Goal: Transaction & Acquisition: Purchase product/service

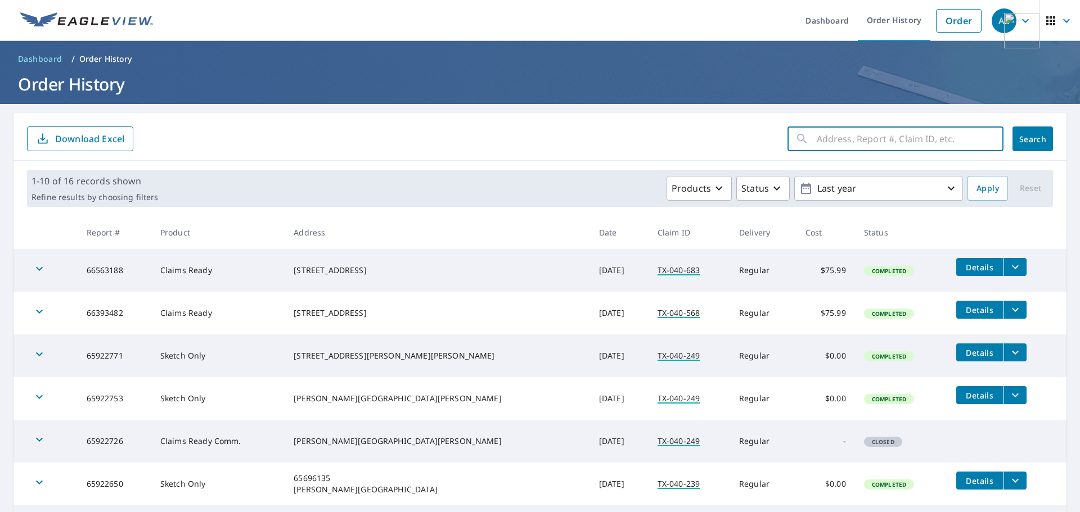
click at [907, 143] on input "text" at bounding box center [910, 139] width 187 height 32
click at [953, 21] on link "Order" at bounding box center [959, 21] width 46 height 24
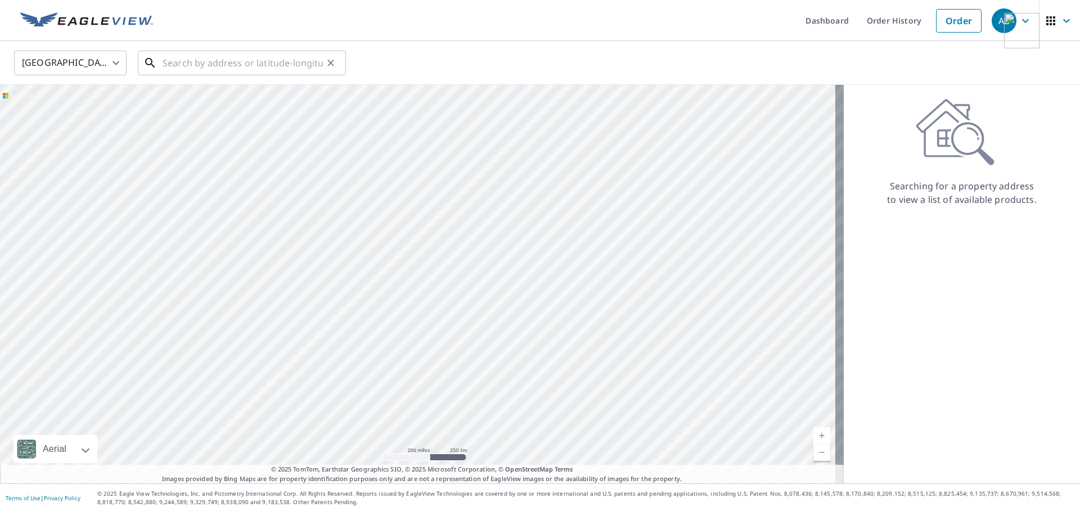
click at [187, 69] on input "text" at bounding box center [243, 63] width 160 height 32
paste input "[STREET_ADDRESS]"
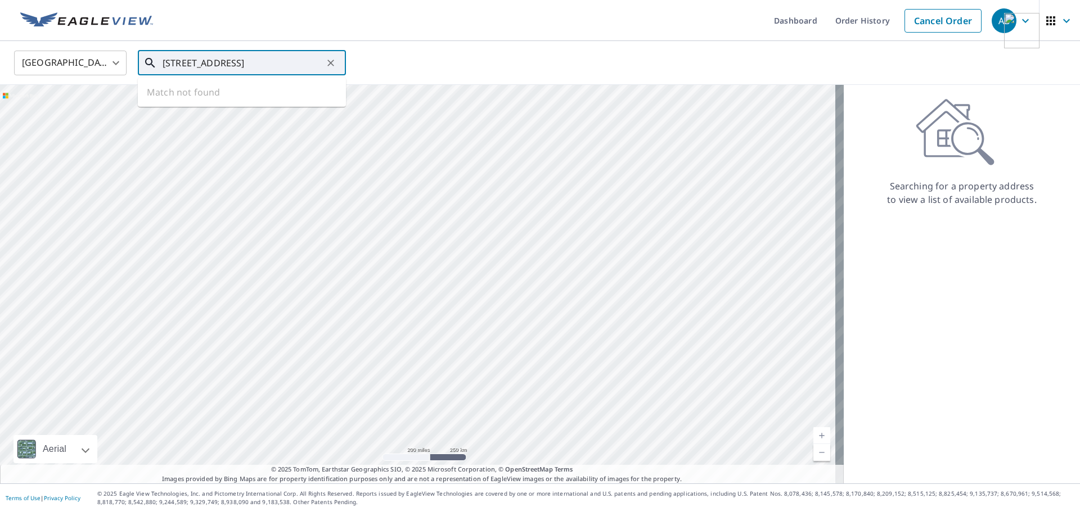
type input "[STREET_ADDRESS]"
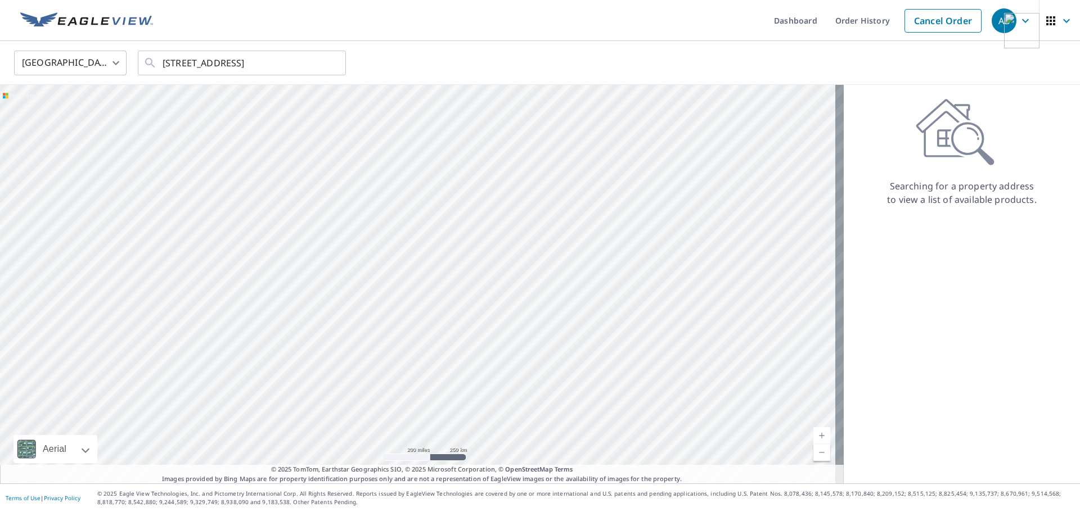
click at [438, 53] on div "[GEOGRAPHIC_DATA] [GEOGRAPHIC_DATA] ​ [STREET_ADDRESS] ​" at bounding box center [536, 63] width 1061 height 26
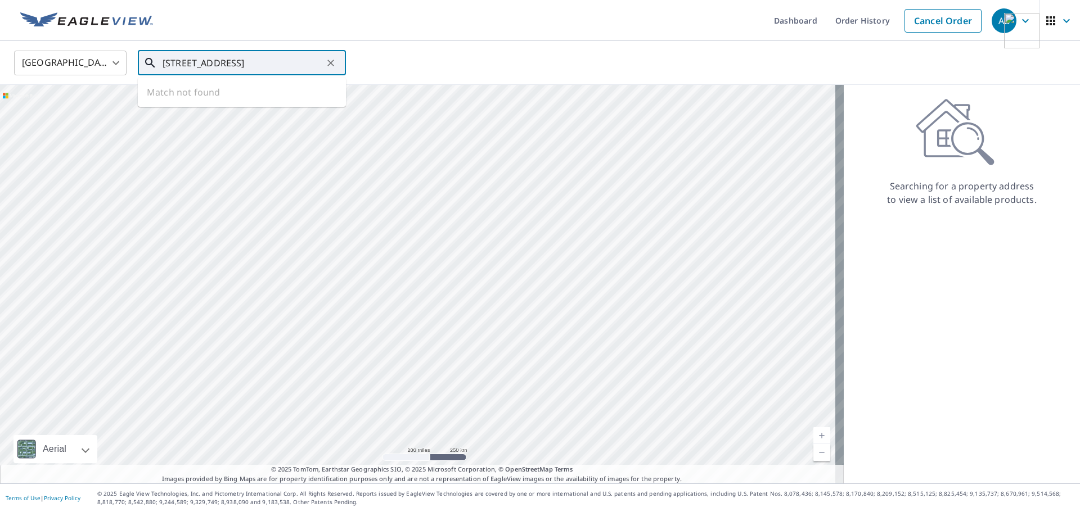
click at [277, 64] on input "[STREET_ADDRESS]" at bounding box center [243, 63] width 160 height 32
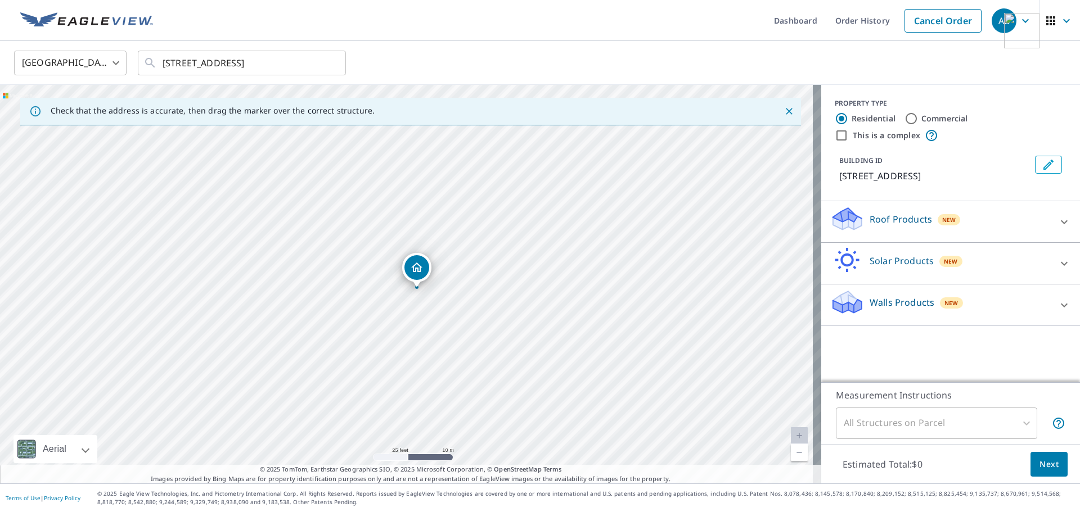
drag, startPoint x: 335, startPoint y: 291, endPoint x: 348, endPoint y: 319, distance: 30.5
click at [348, 319] on div "[STREET_ADDRESS]" at bounding box center [410, 284] width 821 height 399
drag, startPoint x: 416, startPoint y: 267, endPoint x: 404, endPoint y: 267, distance: 11.3
click at [1058, 222] on icon at bounding box center [1065, 222] width 14 height 14
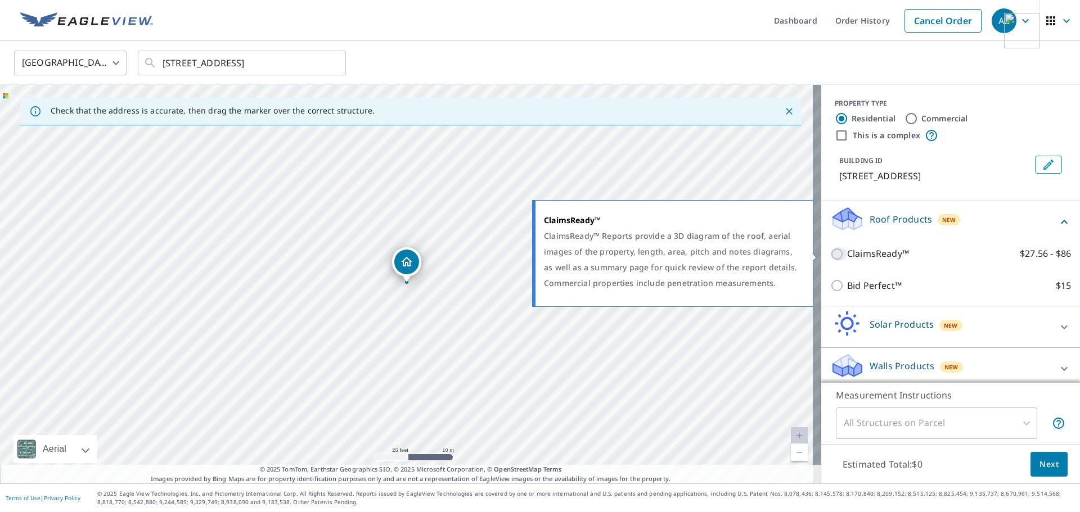
click at [830, 252] on input "ClaimsReady™ $27.56 - $86" at bounding box center [838, 255] width 17 height 14
checkbox input "true"
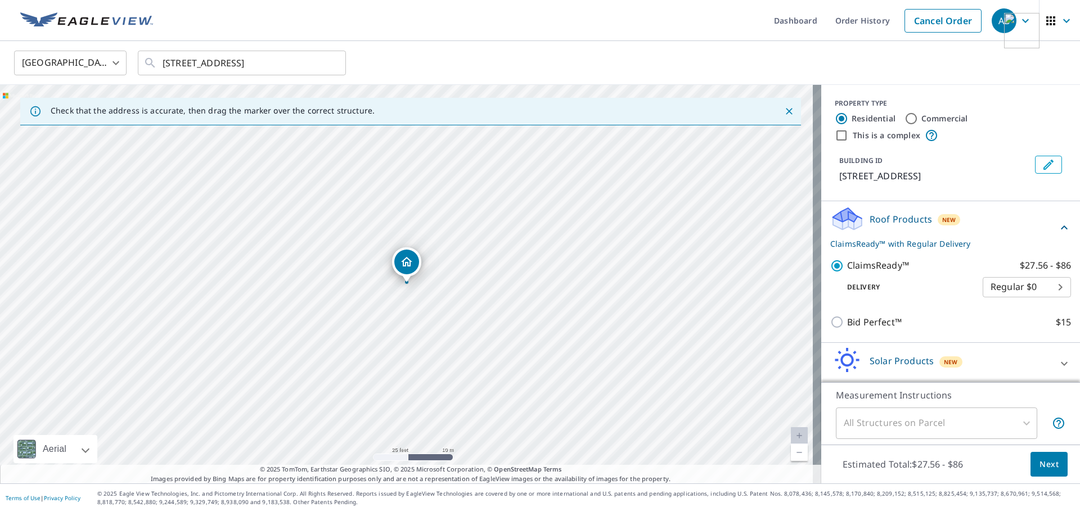
click at [1017, 286] on body "AB AB Dashboard Order History Cancel Order AB [GEOGRAPHIC_DATA] US ​ [STREET_AD…" at bounding box center [540, 256] width 1080 height 512
click at [995, 285] on li "Regular $0" at bounding box center [1010, 287] width 88 height 20
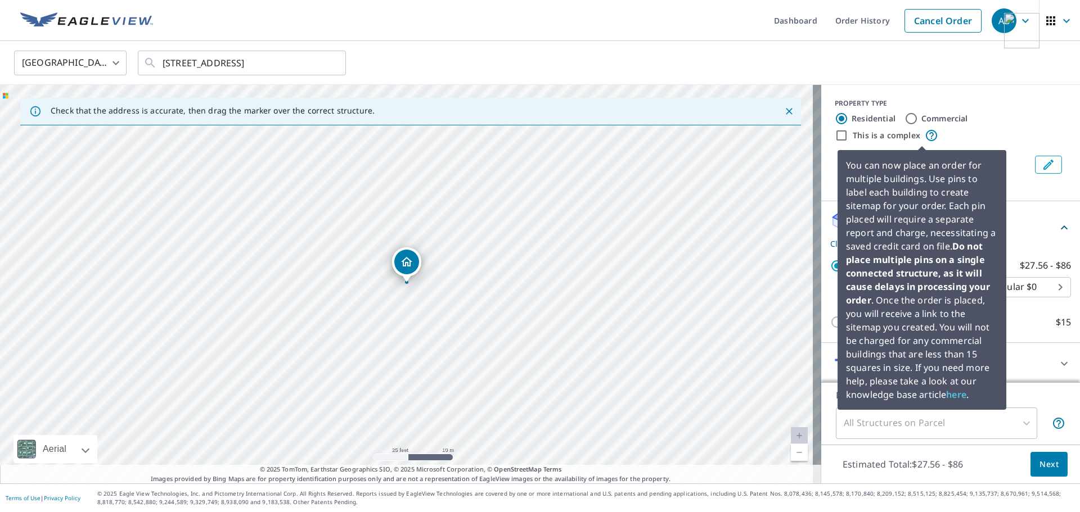
click at [925, 133] on icon at bounding box center [932, 136] width 14 height 14
click at [925, 134] on icon at bounding box center [932, 136] width 14 height 14
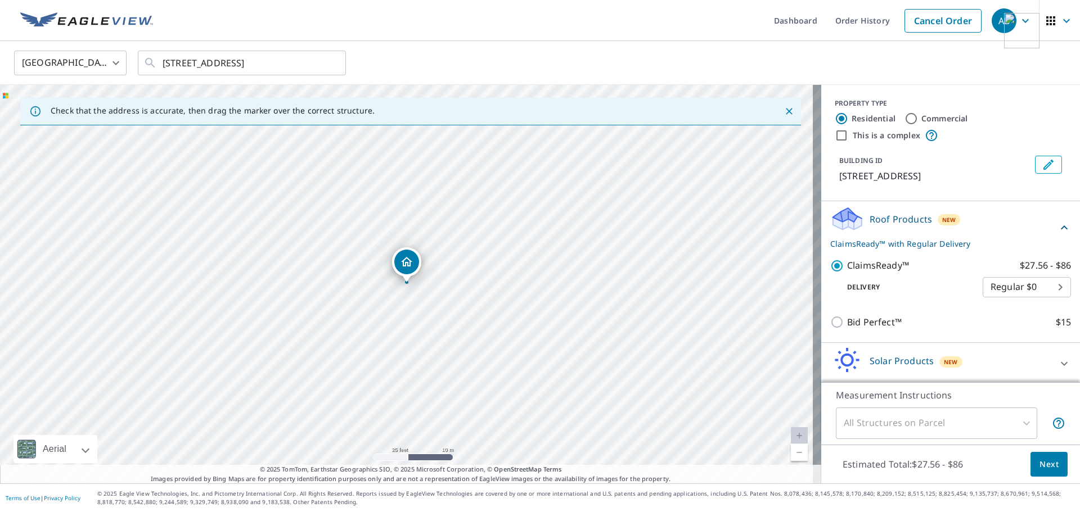
click at [938, 136] on div "This is a complex" at bounding box center [951, 136] width 232 height 14
click at [906, 116] on input "Commercial" at bounding box center [912, 119] width 14 height 14
radio input "true"
type input "4"
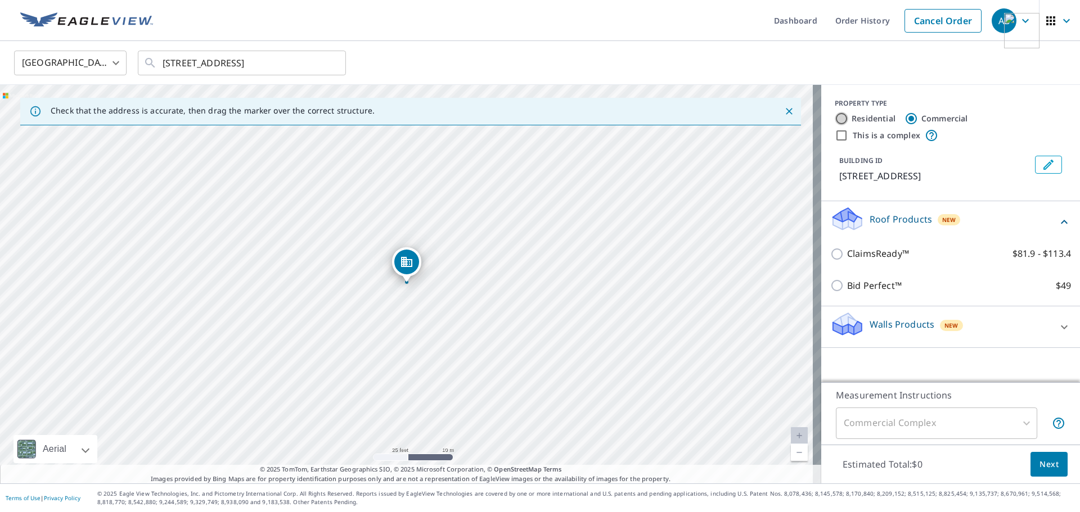
click at [835, 119] on input "Residential" at bounding box center [842, 119] width 14 height 14
radio input "true"
type input "1"
click at [906, 118] on input "Commercial" at bounding box center [912, 119] width 14 height 14
radio input "true"
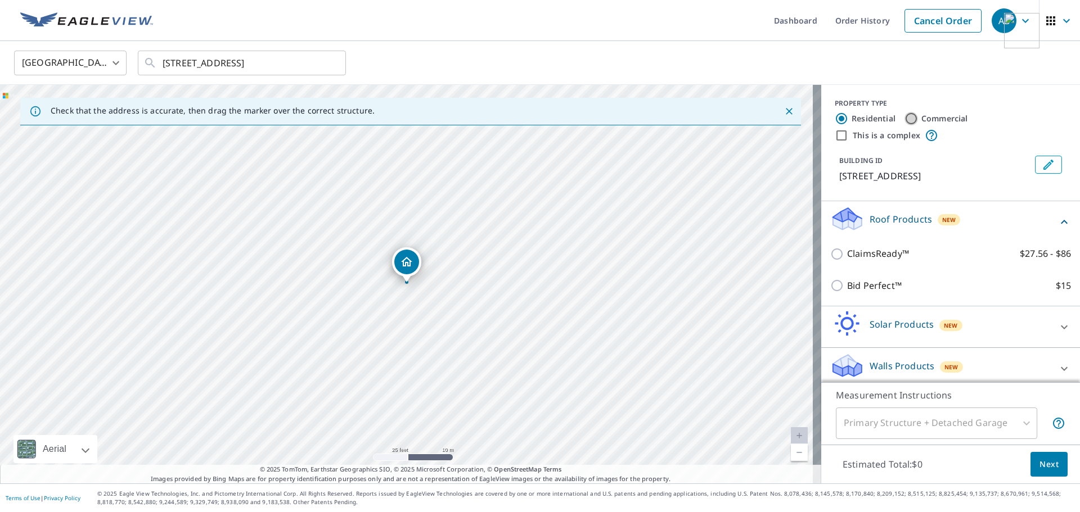
type input "4"
click at [835, 118] on input "Residential" at bounding box center [842, 119] width 14 height 14
radio input "true"
type input "1"
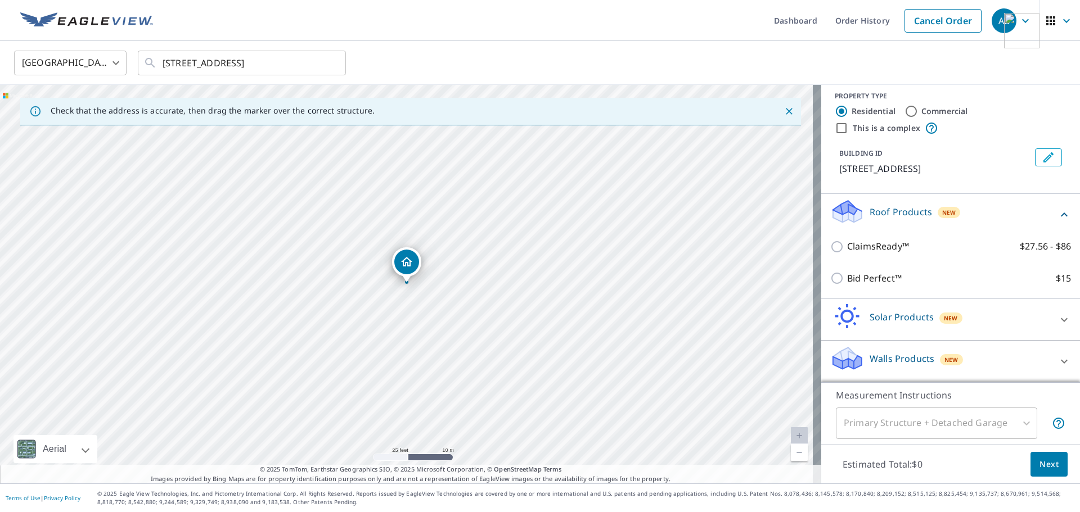
click at [977, 320] on div "Solar Products New" at bounding box center [940, 320] width 221 height 32
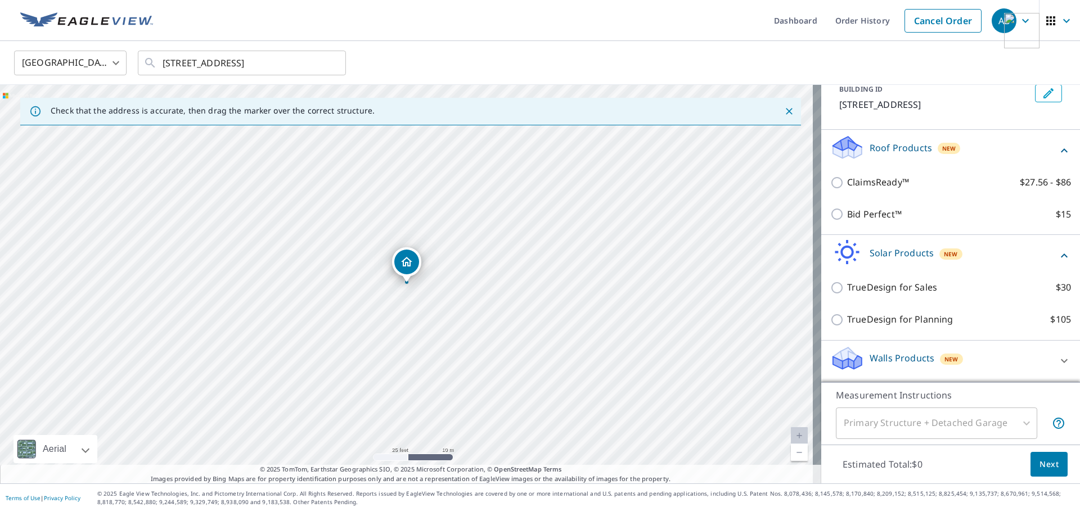
click at [979, 253] on div "Solar Products New" at bounding box center [943, 256] width 227 height 32
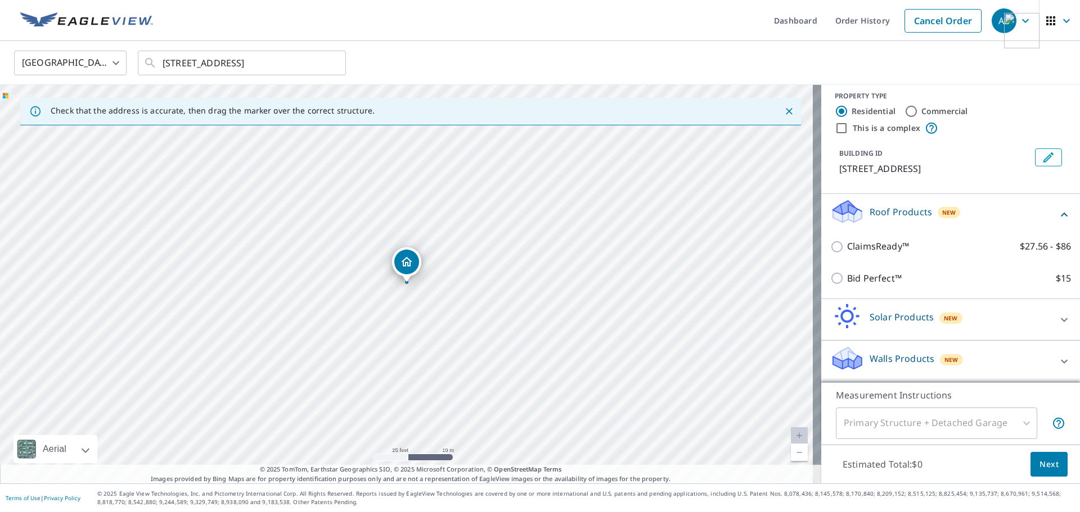
click at [966, 356] on div "Walls Products New" at bounding box center [940, 361] width 221 height 32
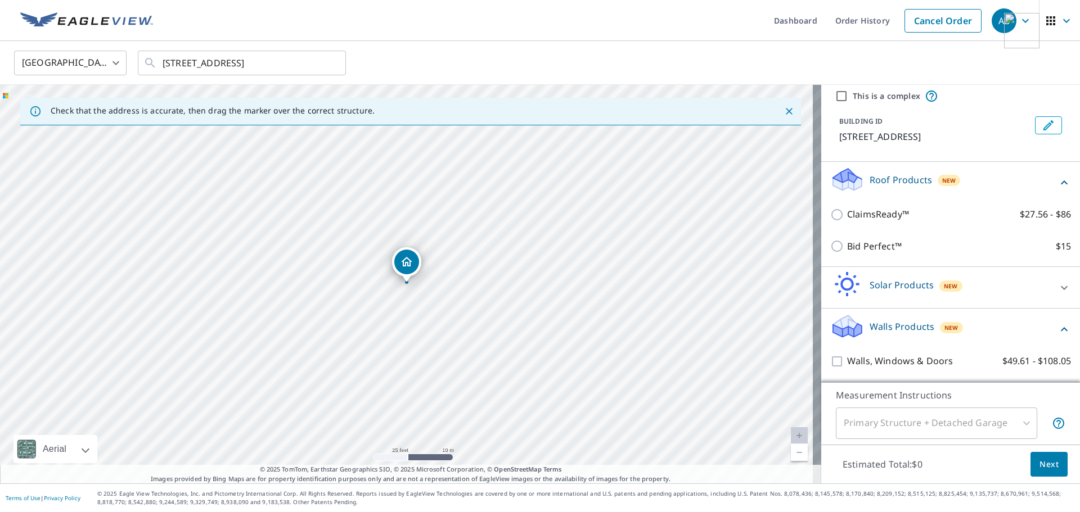
click at [984, 329] on div "Walls Products New" at bounding box center [943, 329] width 227 height 32
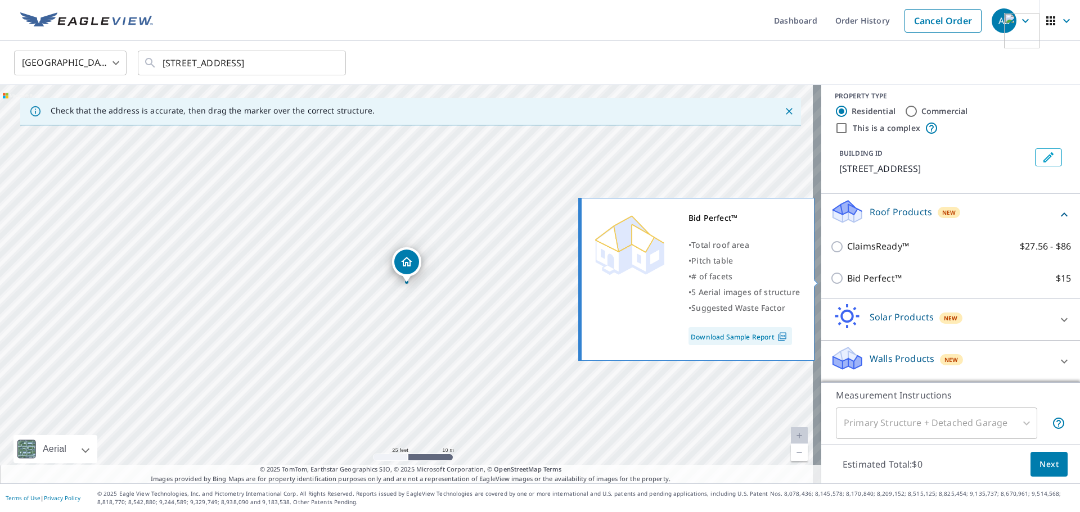
scroll to position [0, 0]
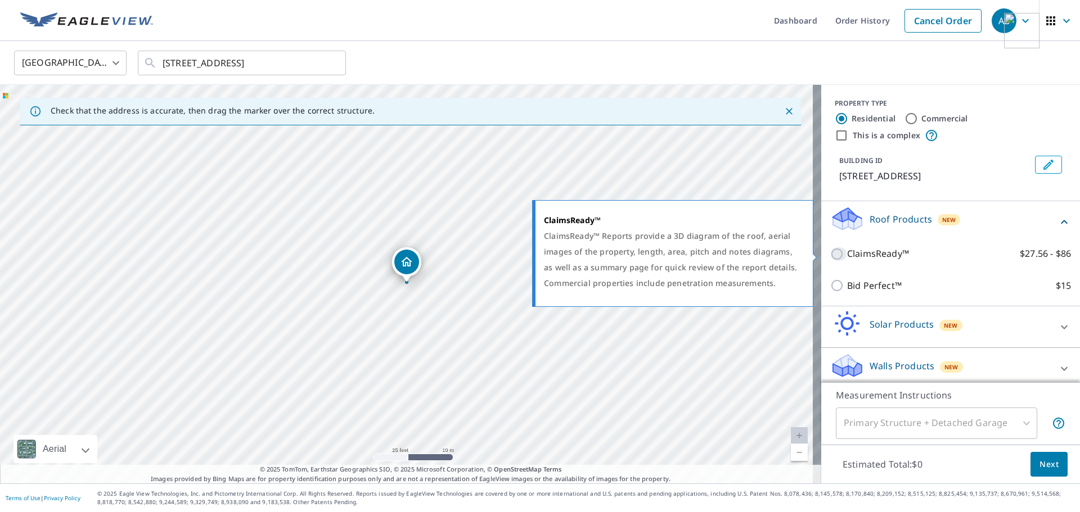
click at [830, 252] on input "ClaimsReady™ $27.56 - $86" at bounding box center [838, 255] width 17 height 14
checkbox input "true"
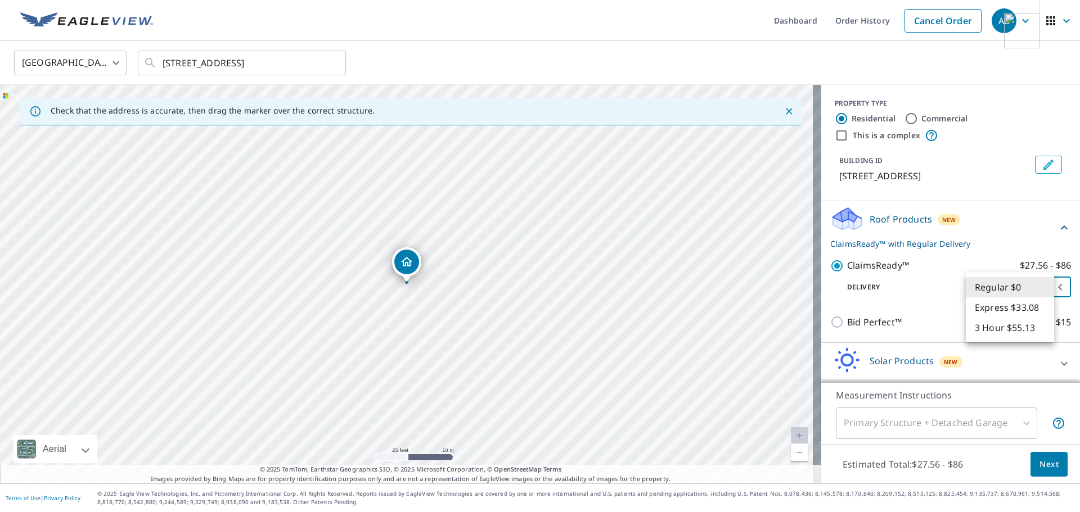
click at [1029, 290] on body "AB AB Dashboard Order History Cancel Order AB [GEOGRAPHIC_DATA] US ​ [STREET_AD…" at bounding box center [540, 256] width 1080 height 512
click at [1023, 305] on li "Express $33.08" at bounding box center [1010, 308] width 88 height 20
type input "4"
click at [1035, 280] on body "AB AB Dashboard Order History Cancel Order AB [GEOGRAPHIC_DATA] US ​ [STREET_AD…" at bounding box center [540, 256] width 1080 height 512
click at [1019, 287] on li "Express $33.08" at bounding box center [1010, 287] width 88 height 20
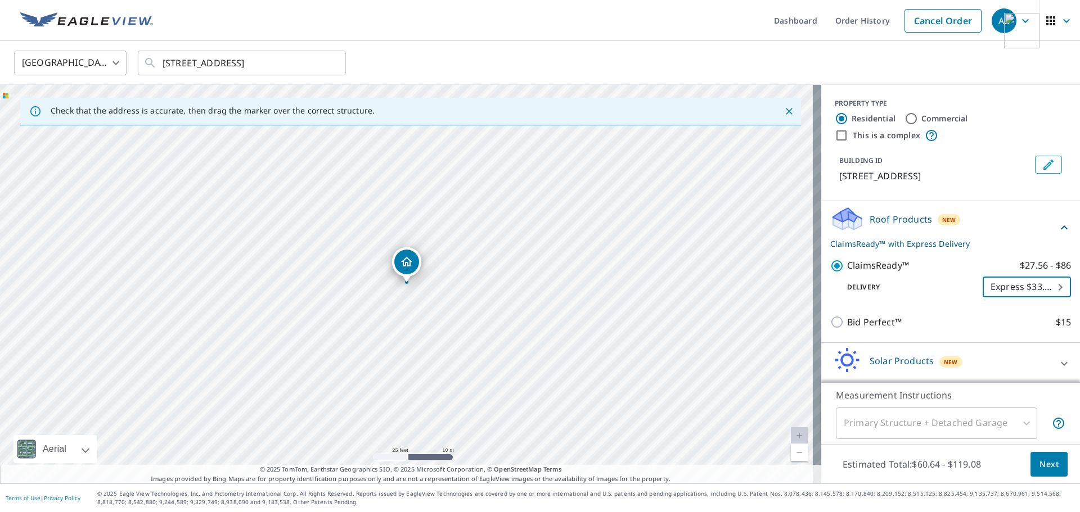
click at [992, 424] on div "Primary Structure + Detached Garage" at bounding box center [936, 424] width 201 height 32
click at [1022, 423] on div "Primary Structure + Detached Garage" at bounding box center [936, 424] width 201 height 32
click at [1040, 459] on span "Next" at bounding box center [1049, 465] width 19 height 14
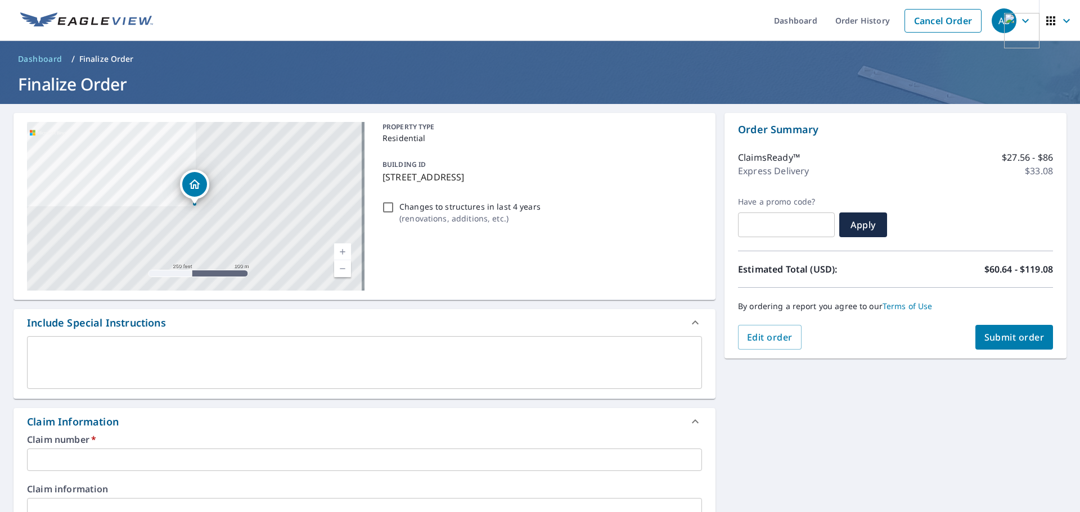
click at [438, 458] on input "text" at bounding box center [364, 460] width 675 height 23
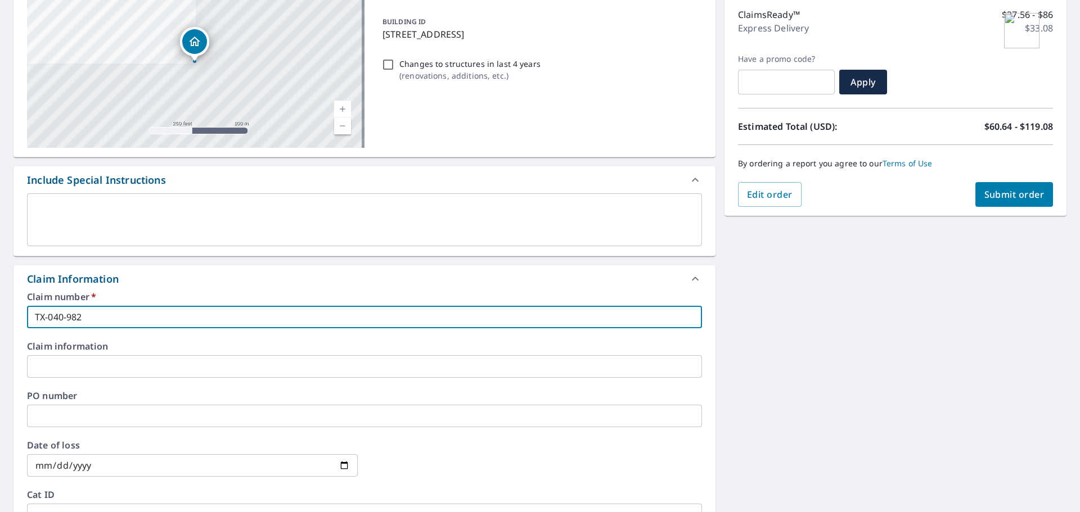
scroll to position [169, 0]
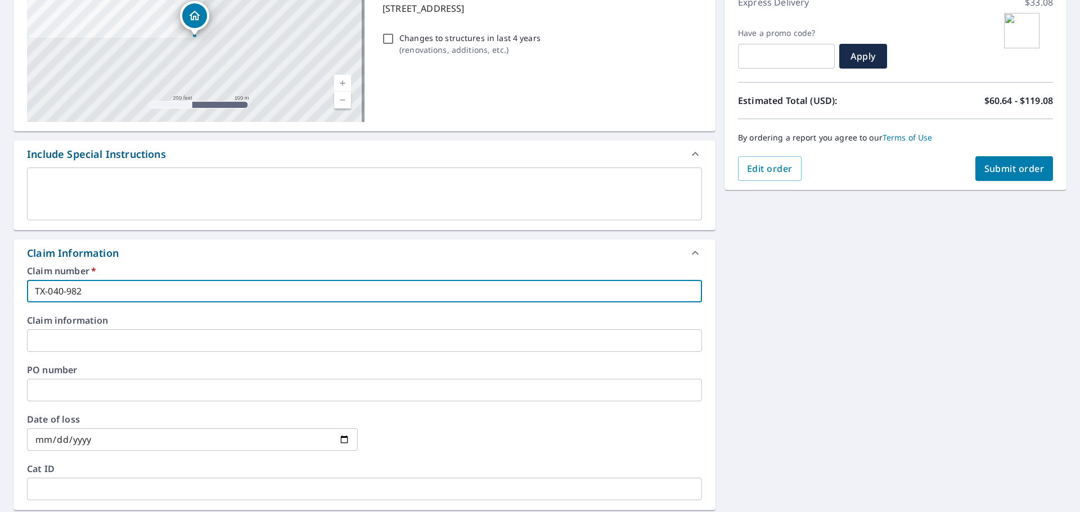
type input "TX-040-982"
click at [155, 336] on input "text" at bounding box center [364, 341] width 675 height 23
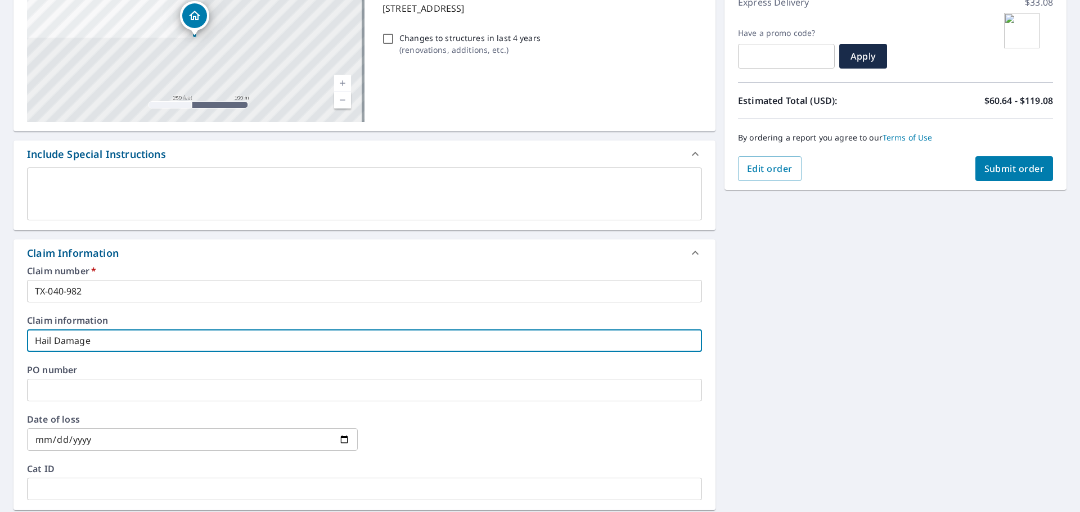
drag, startPoint x: 106, startPoint y: 330, endPoint x: 125, endPoint y: 344, distance: 23.7
click at [106, 330] on input "Hail Damage" at bounding box center [364, 341] width 675 height 23
drag, startPoint x: 40, startPoint y: 344, endPoint x: 6, endPoint y: 341, distance: 34.4
click at [0, 340] on div "[STREET_ADDRESS] Aerial Road A standard road map Aerial A detailed look from ab…" at bounding box center [540, 347] width 1080 height 825
paste input "damage on roof/ Leak into 3 different areas of the hom"
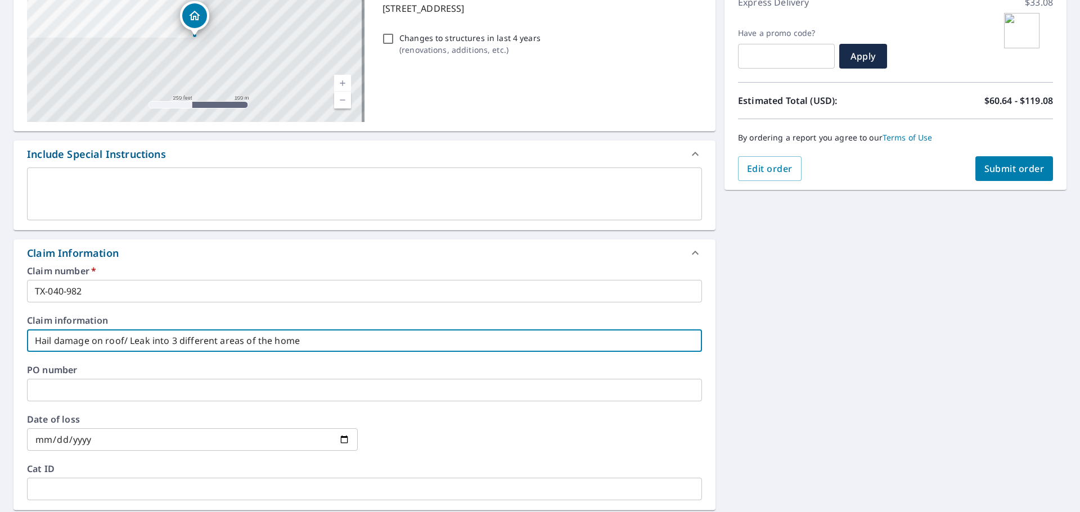
type input "Hail damage on roof/ Leak into 3 different areas of the home"
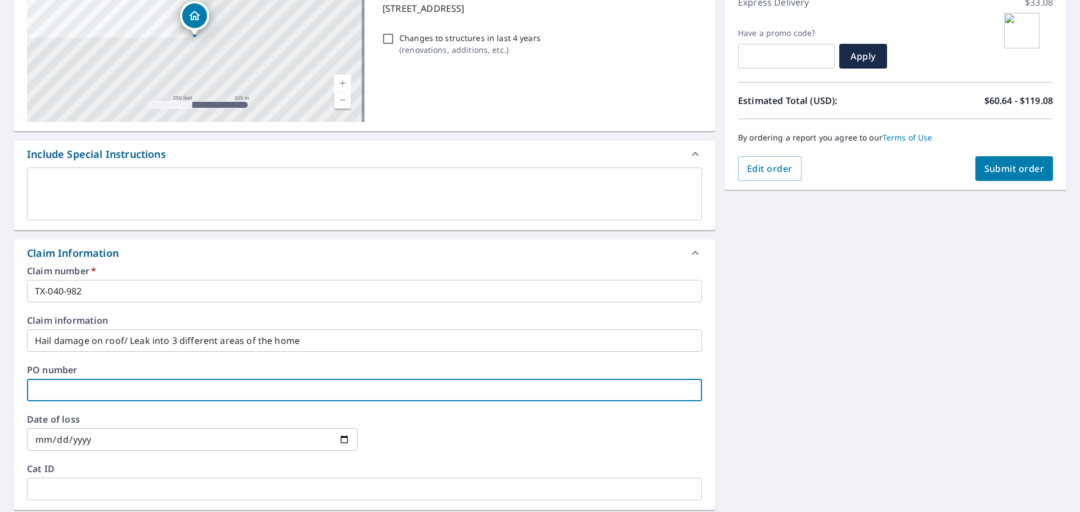
click at [122, 385] on input "text" at bounding box center [364, 390] width 675 height 23
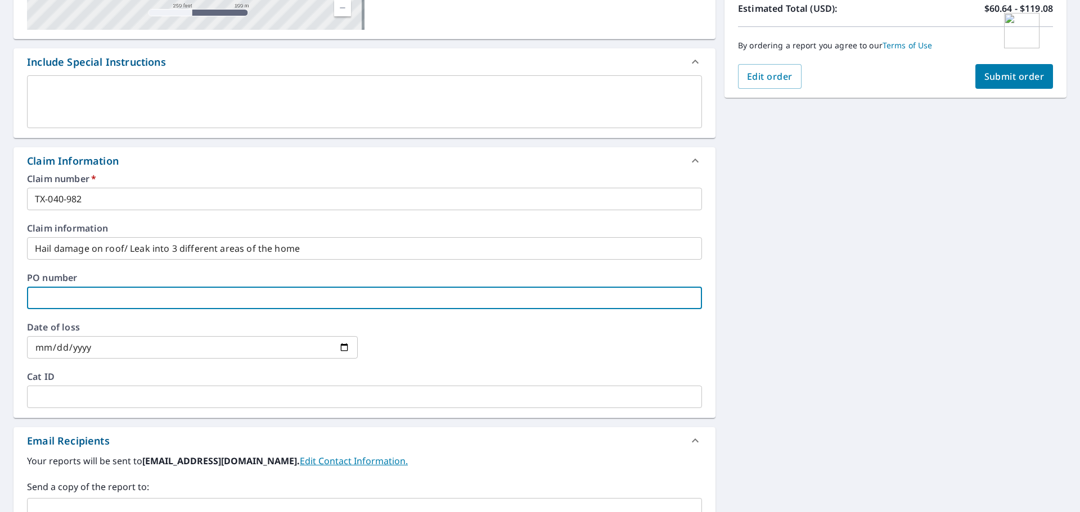
scroll to position [281, 0]
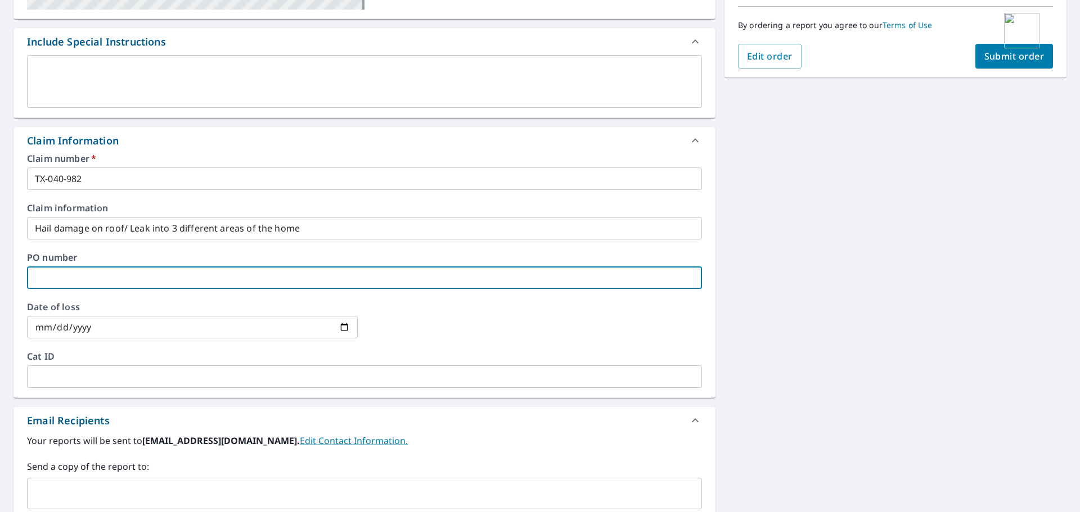
click at [159, 327] on input "date" at bounding box center [192, 327] width 331 height 23
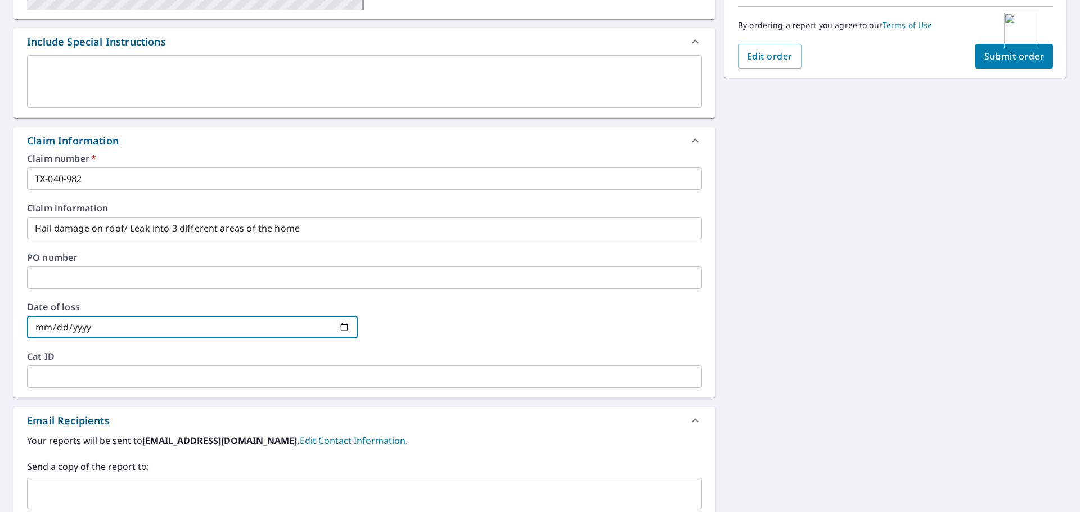
click at [340, 329] on input "date" at bounding box center [192, 327] width 331 height 23
type input "[DATE]"
click at [453, 321] on div at bounding box center [536, 328] width 331 height 50
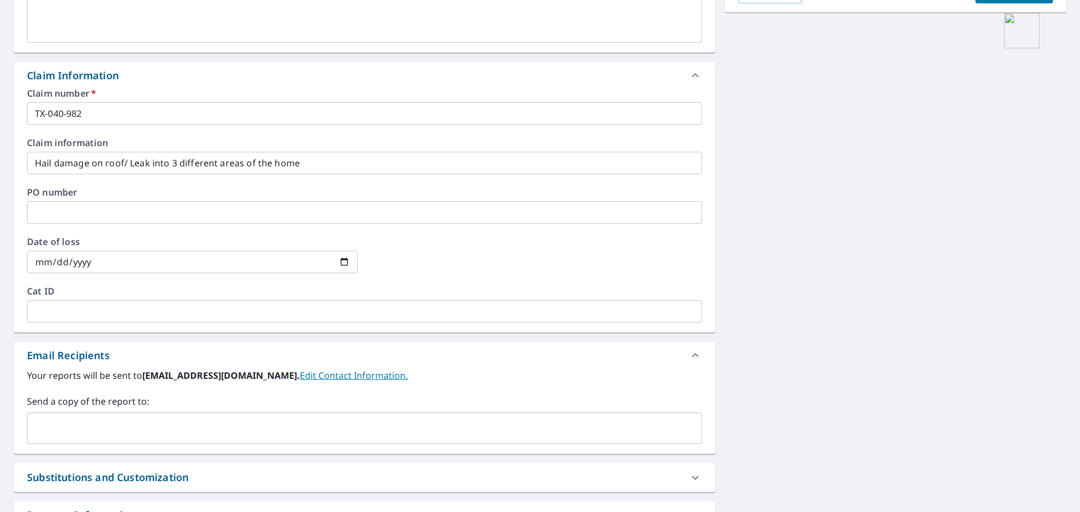
scroll to position [446, 0]
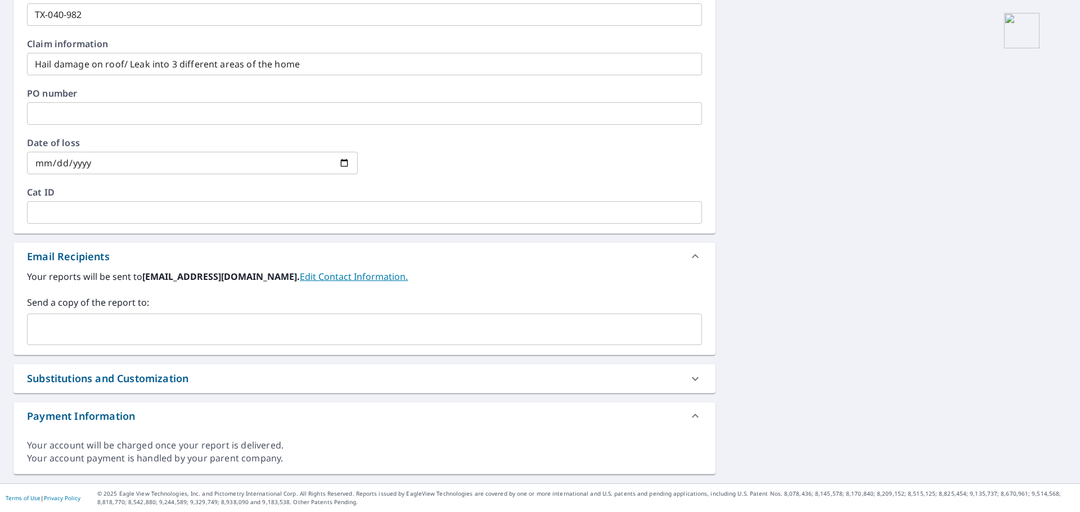
click at [789, 259] on div "[STREET_ADDRESS] Aerial Road A standard road map Aerial A detailed look from ab…" at bounding box center [540, 71] width 1080 height 825
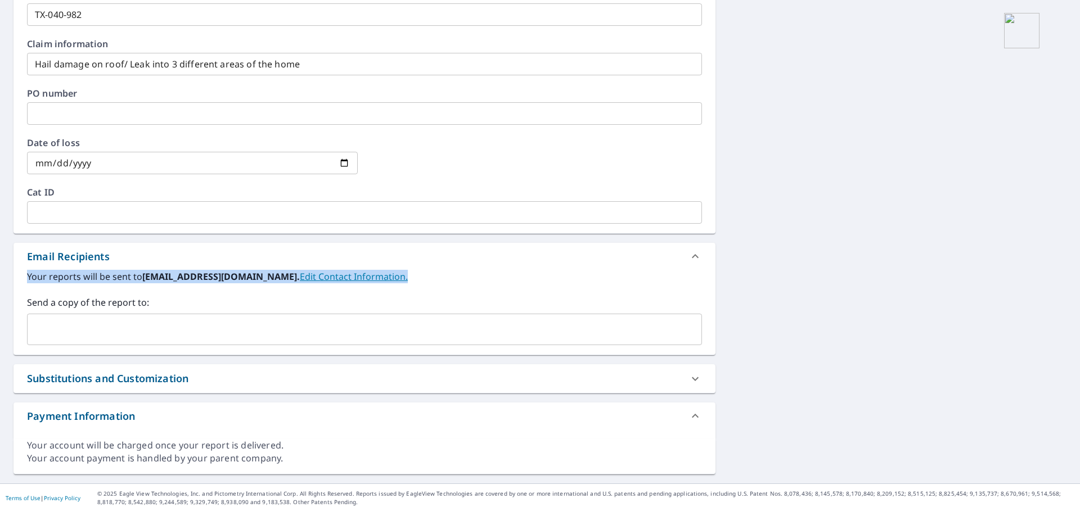
drag, startPoint x: 27, startPoint y: 275, endPoint x: 440, endPoint y: 278, distance: 412.9
click at [435, 279] on div "Your reports will be sent to [EMAIL_ADDRESS][DOMAIN_NAME]. Edit Contact Informa…" at bounding box center [365, 312] width 702 height 85
click at [448, 278] on label "Your reports will be sent to [EMAIL_ADDRESS][DOMAIN_NAME]. Edit Contact Informa…" at bounding box center [364, 277] width 675 height 14
drag, startPoint x: 28, startPoint y: 277, endPoint x: 491, endPoint y: 280, distance: 462.4
click at [491, 280] on div "Your reports will be sent to [EMAIL_ADDRESS][DOMAIN_NAME]. Edit Contact Informa…" at bounding box center [365, 312] width 702 height 85
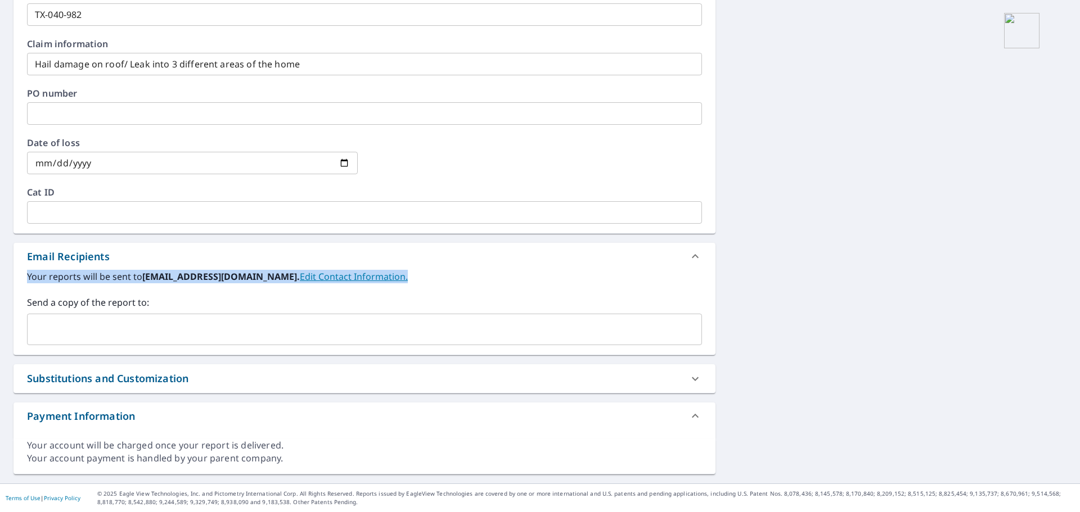
click at [490, 281] on label "Your reports will be sent to [EMAIL_ADDRESS][DOMAIN_NAME]. Edit Contact Informa…" at bounding box center [364, 277] width 675 height 14
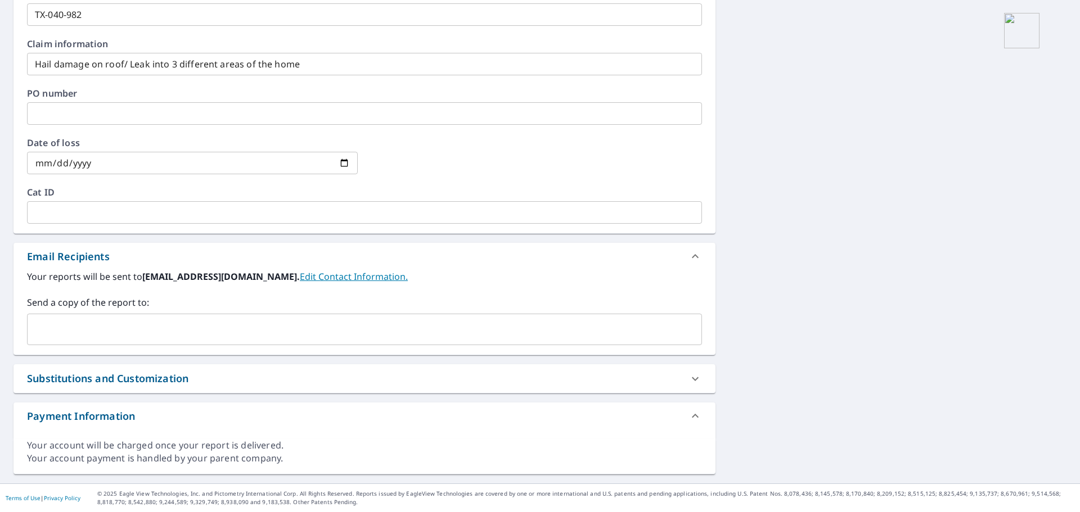
click at [176, 330] on input "text" at bounding box center [356, 329] width 648 height 21
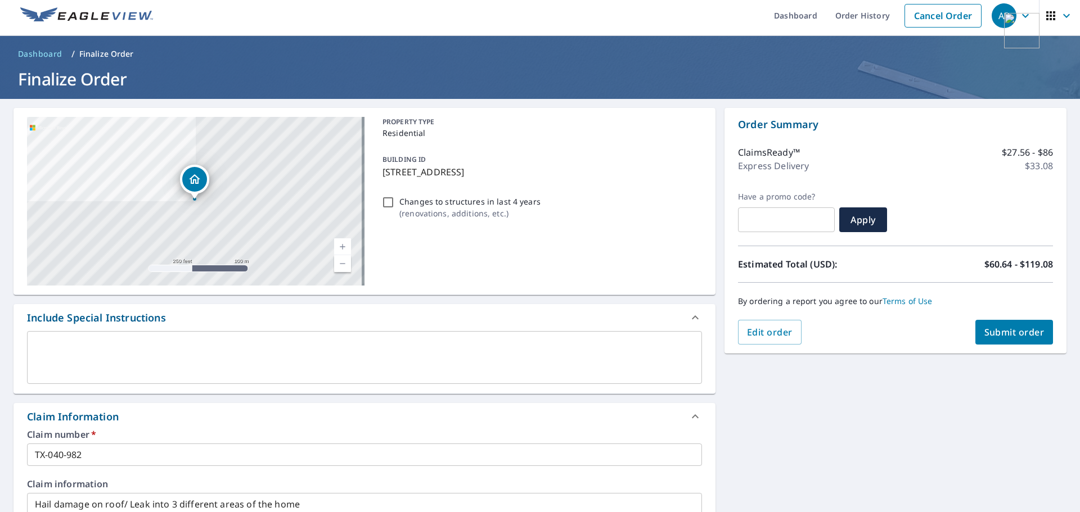
scroll to position [0, 0]
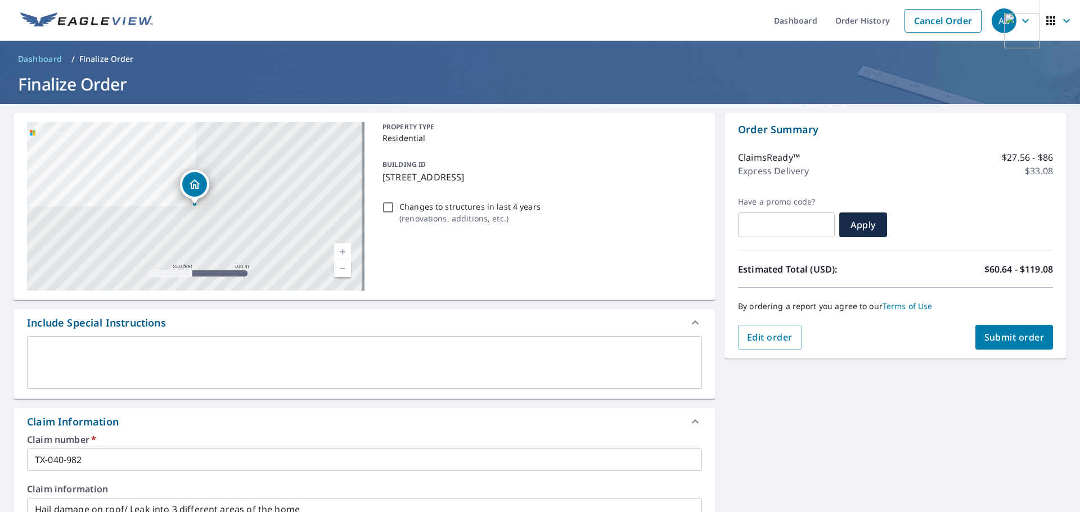
click at [725, 289] on div "Order Summary ClaimsReady™ $27.56 - $86 Express Delivery $33.08 Have a promo co…" at bounding box center [896, 236] width 342 height 246
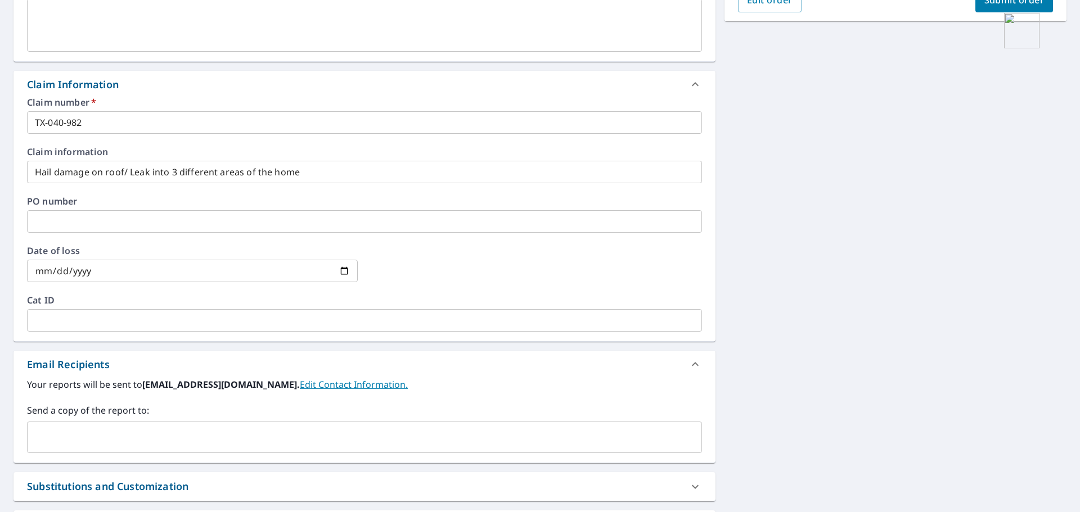
scroll to position [446, 0]
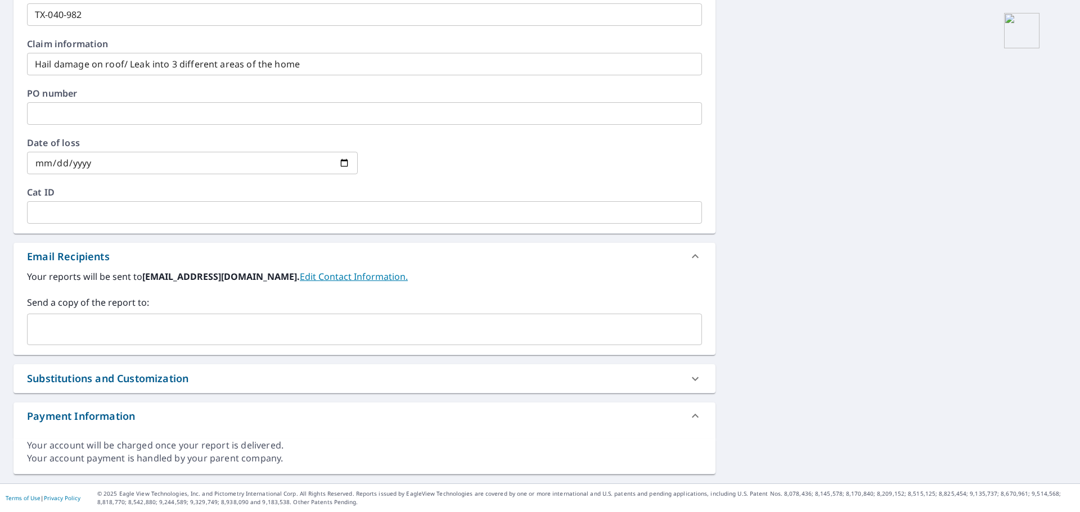
click at [164, 387] on div "Substitutions and Customization" at bounding box center [365, 379] width 702 height 29
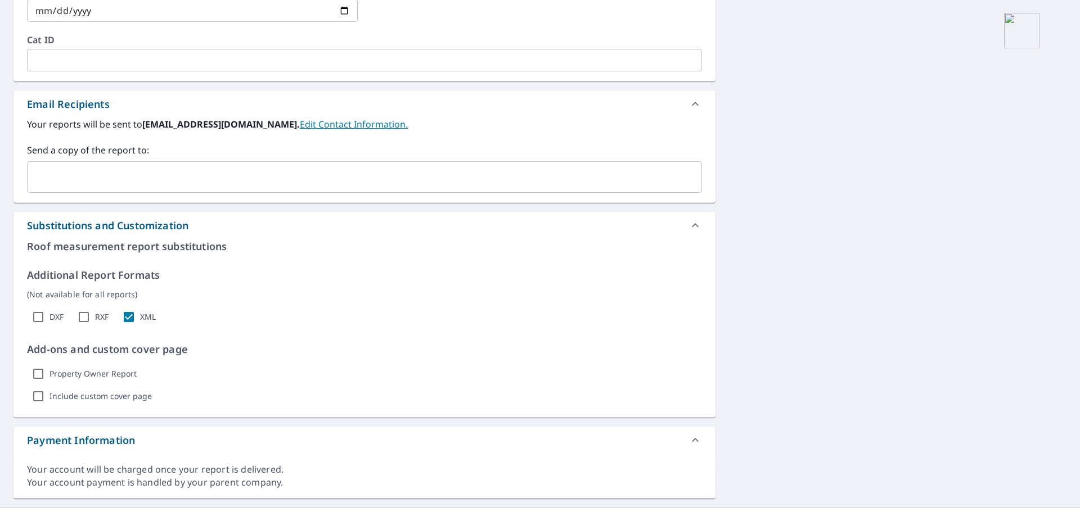
scroll to position [614, 0]
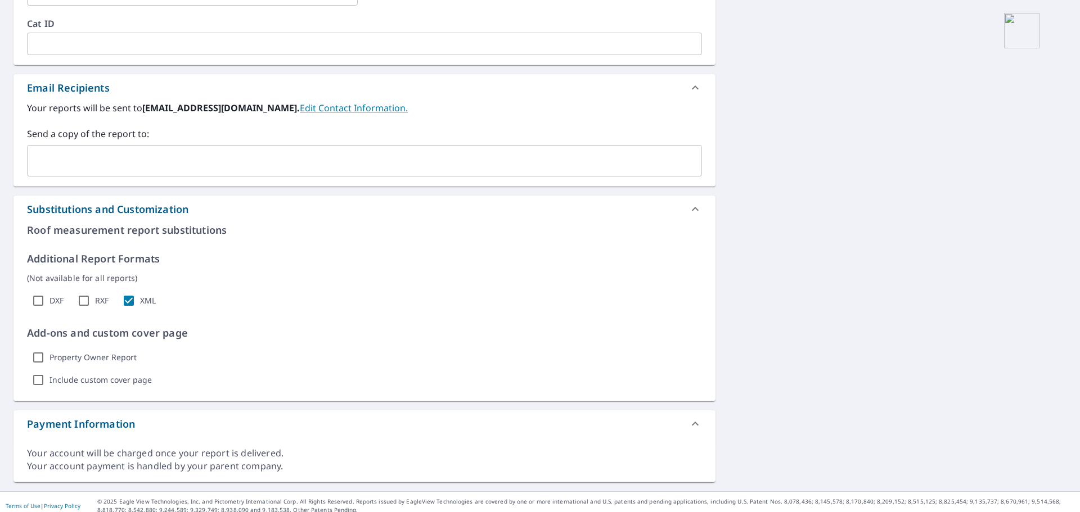
click at [294, 210] on div "Substitutions and Customization" at bounding box center [354, 209] width 655 height 15
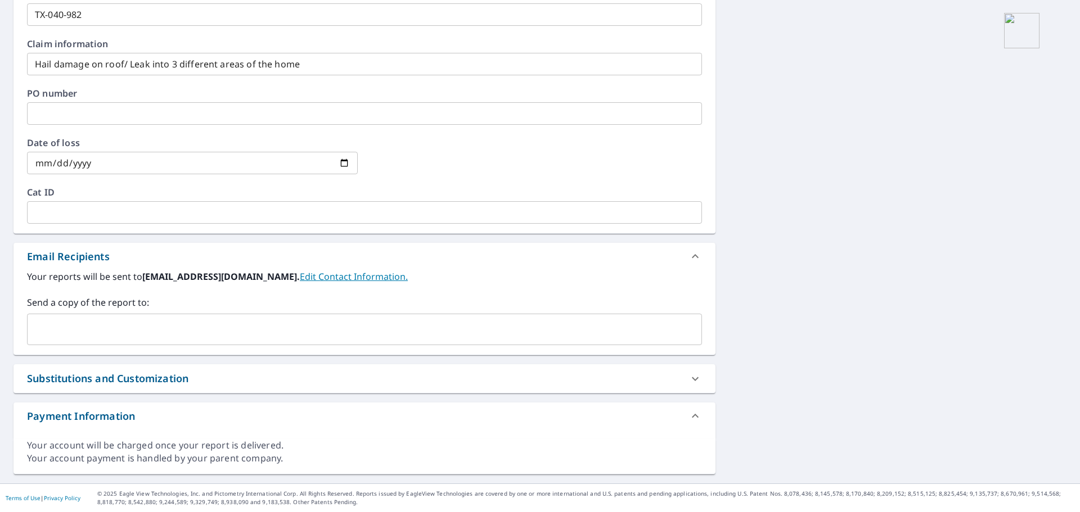
scroll to position [446, 0]
click at [320, 420] on div "Payment Information" at bounding box center [354, 416] width 655 height 15
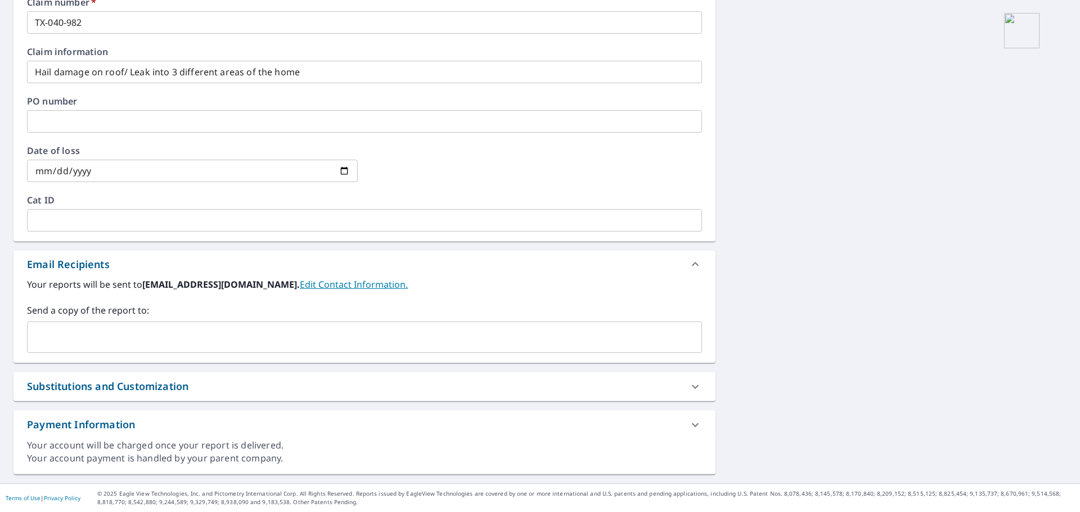
click at [318, 424] on div "Payment Information" at bounding box center [354, 424] width 655 height 15
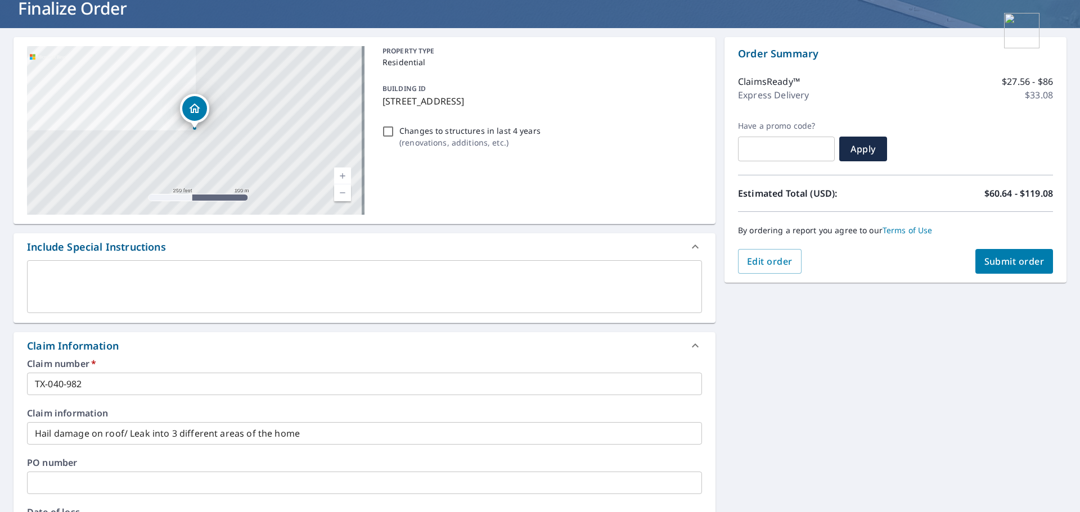
scroll to position [0, 0]
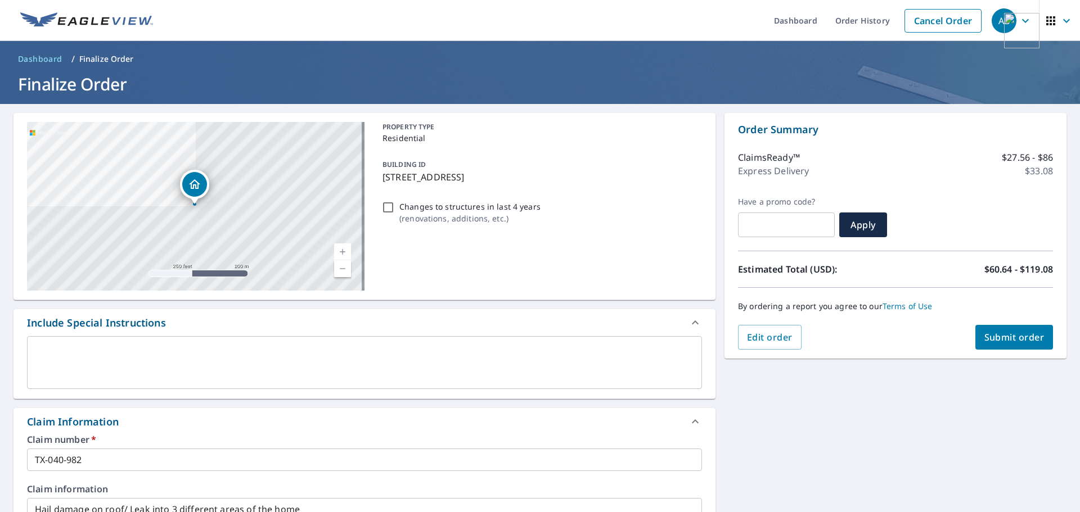
click at [1023, 340] on span "Submit order" at bounding box center [1014, 337] width 60 height 12
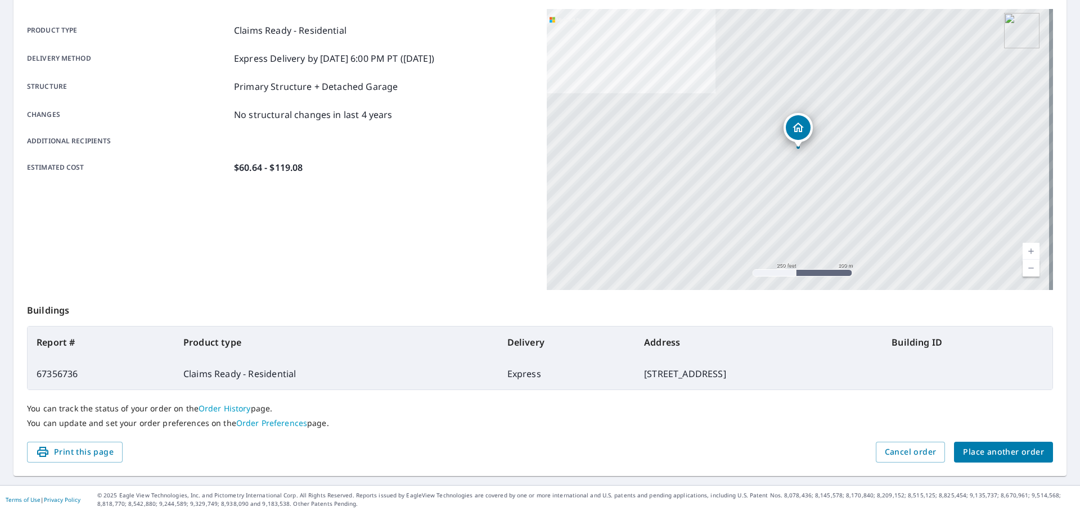
scroll to position [150, 0]
drag, startPoint x: 566, startPoint y: 372, endPoint x: 729, endPoint y: 373, distance: 162.6
click at [729, 373] on td "[STREET_ADDRESS]" at bounding box center [759, 373] width 248 height 32
copy td "[STREET_ADDRESS]"
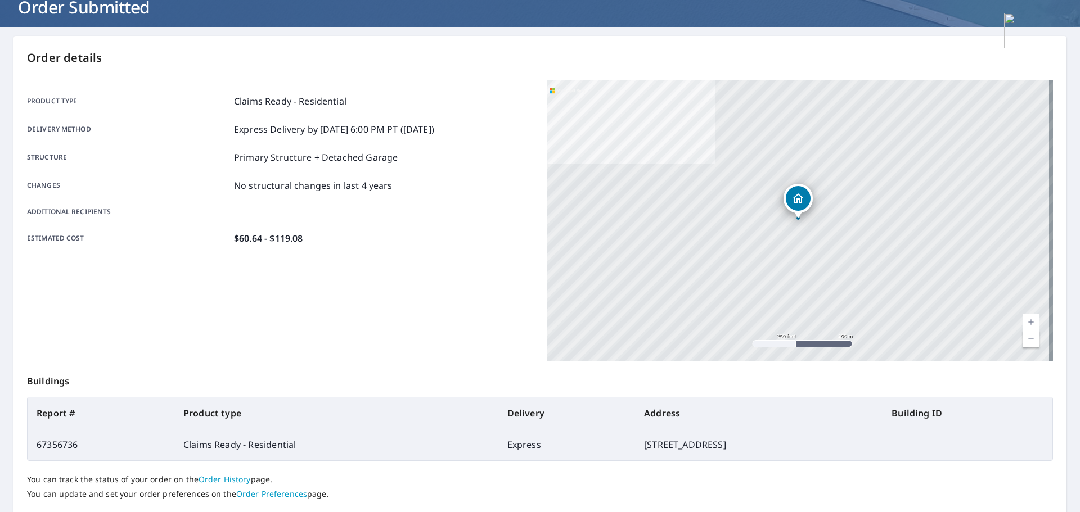
scroll to position [0, 0]
